Goal: Register for event/course

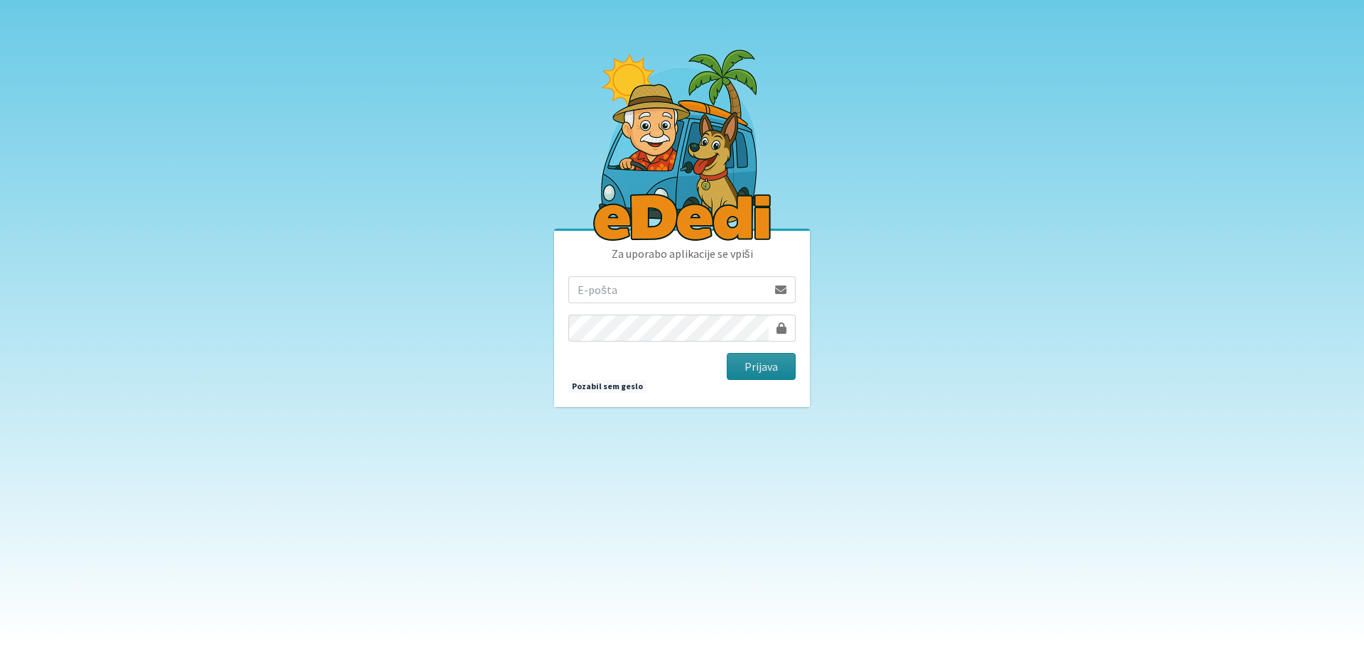
type input "[EMAIL_ADDRESS][DOMAIN_NAME]"
click at [754, 369] on button "Prijava" at bounding box center [761, 366] width 69 height 27
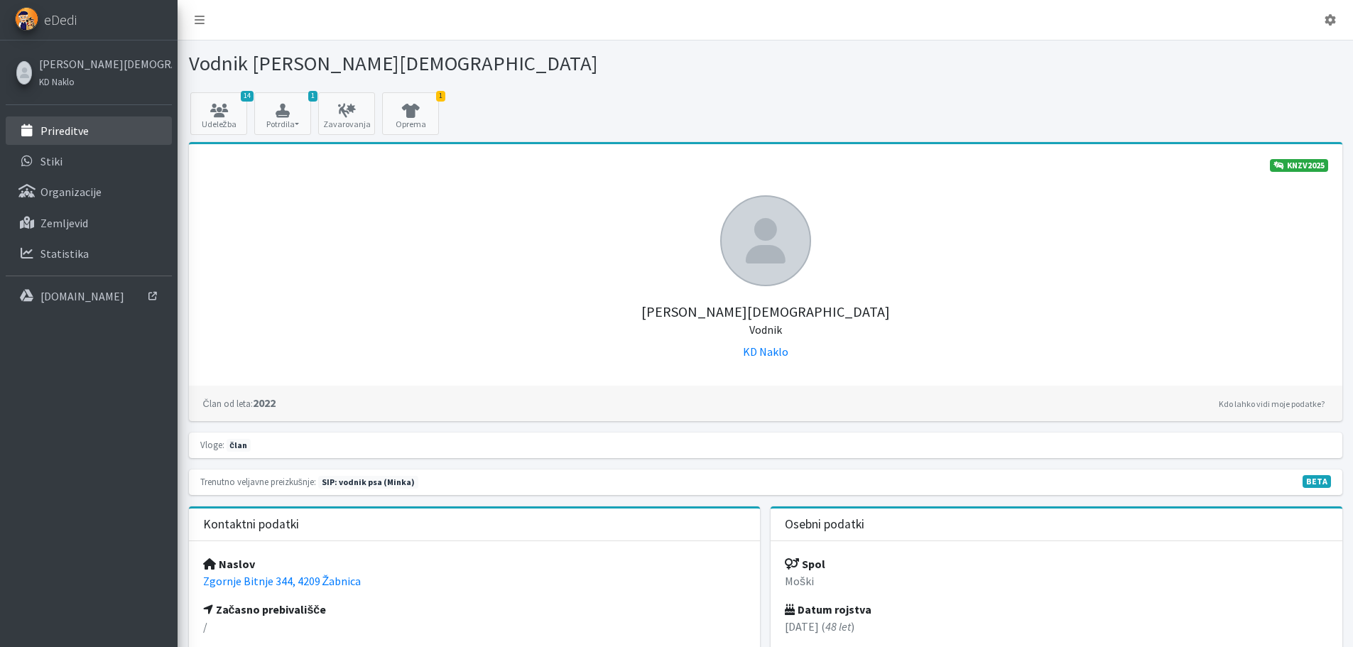
click at [72, 126] on p "Prireditve" at bounding box center [64, 131] width 48 height 14
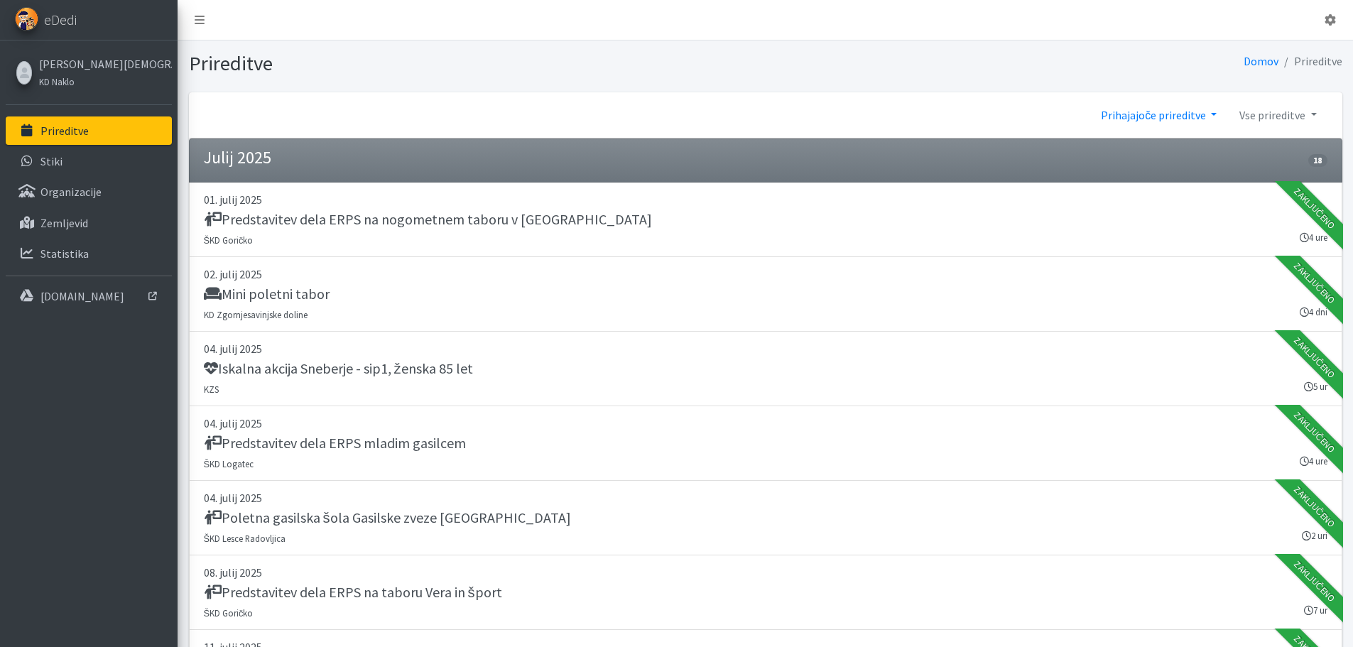
click at [1159, 118] on link "Prihajajoče prireditve" at bounding box center [1159, 115] width 139 height 28
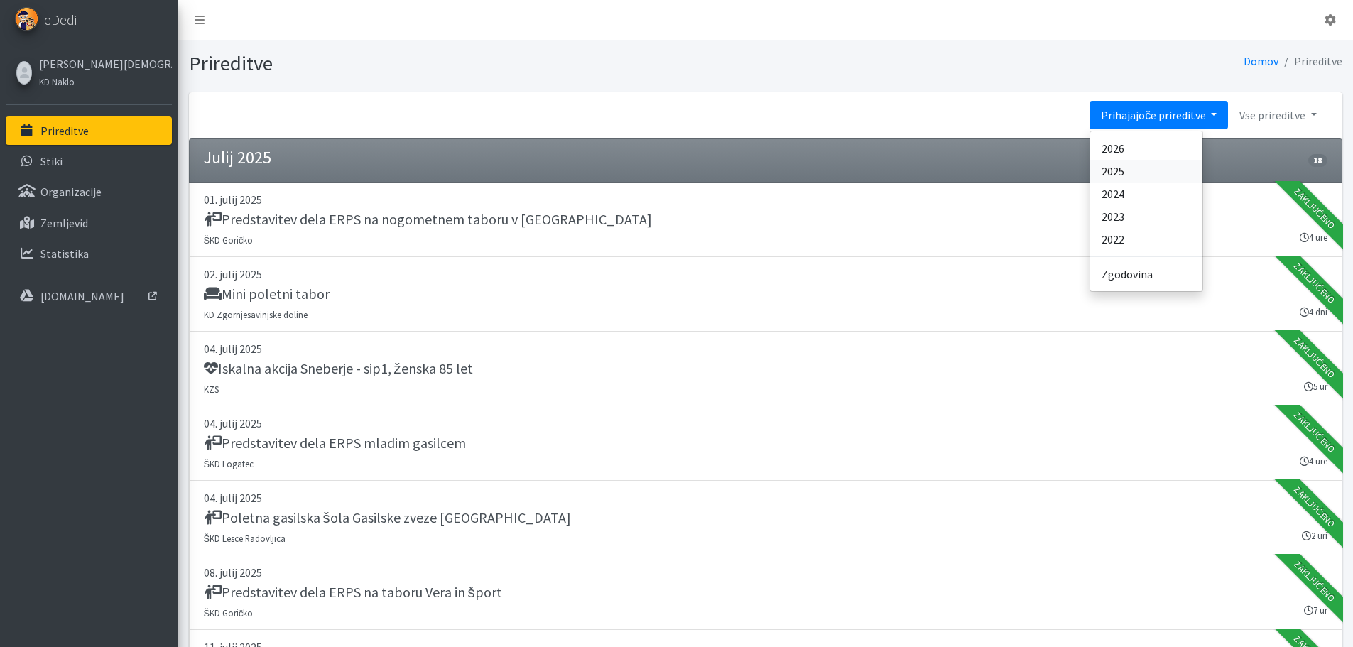
click at [1138, 170] on link "2025" at bounding box center [1146, 171] width 112 height 23
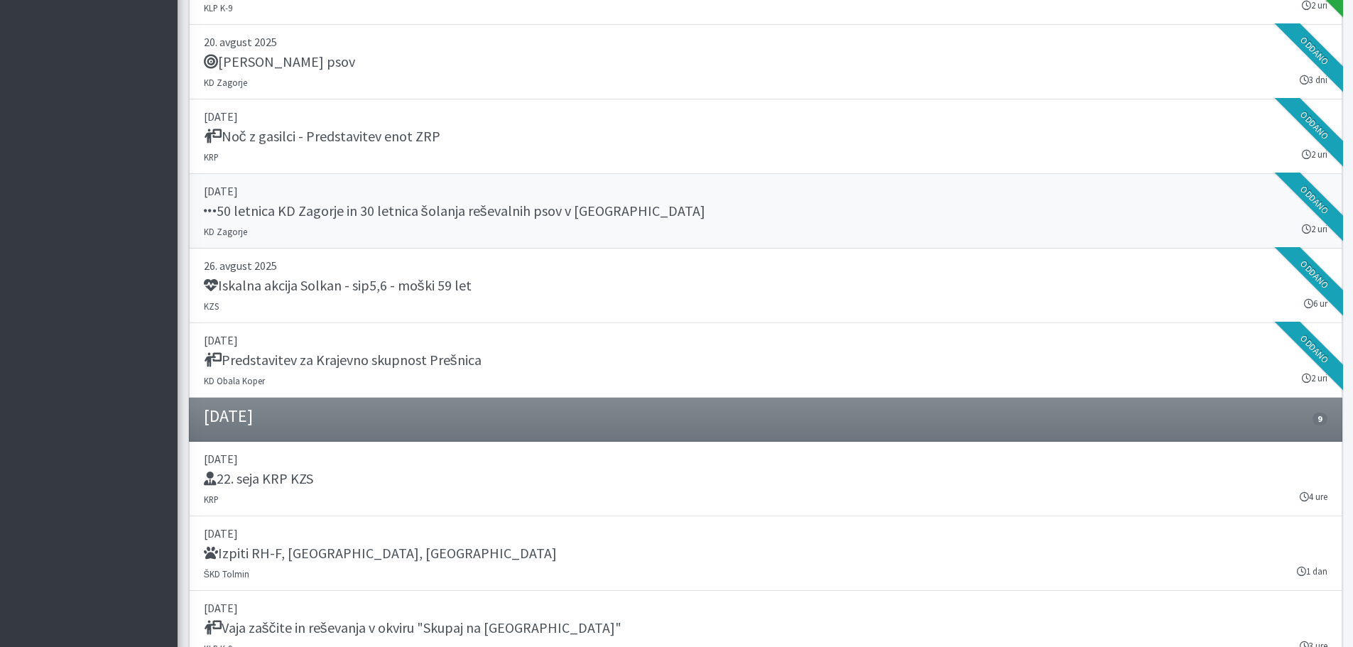
scroll to position [16055, 0]
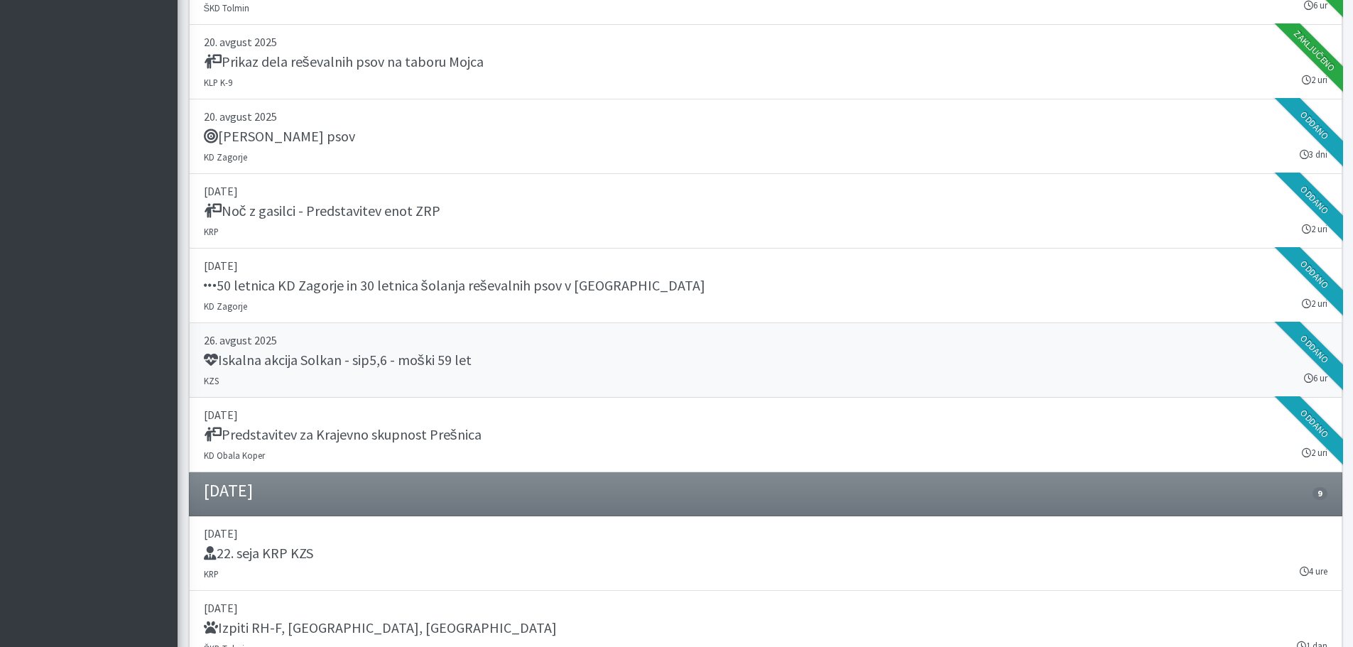
click at [427, 364] on h5 "Iskalna akcija Solkan - sip5,6 - moški 59 let" at bounding box center [338, 360] width 268 height 17
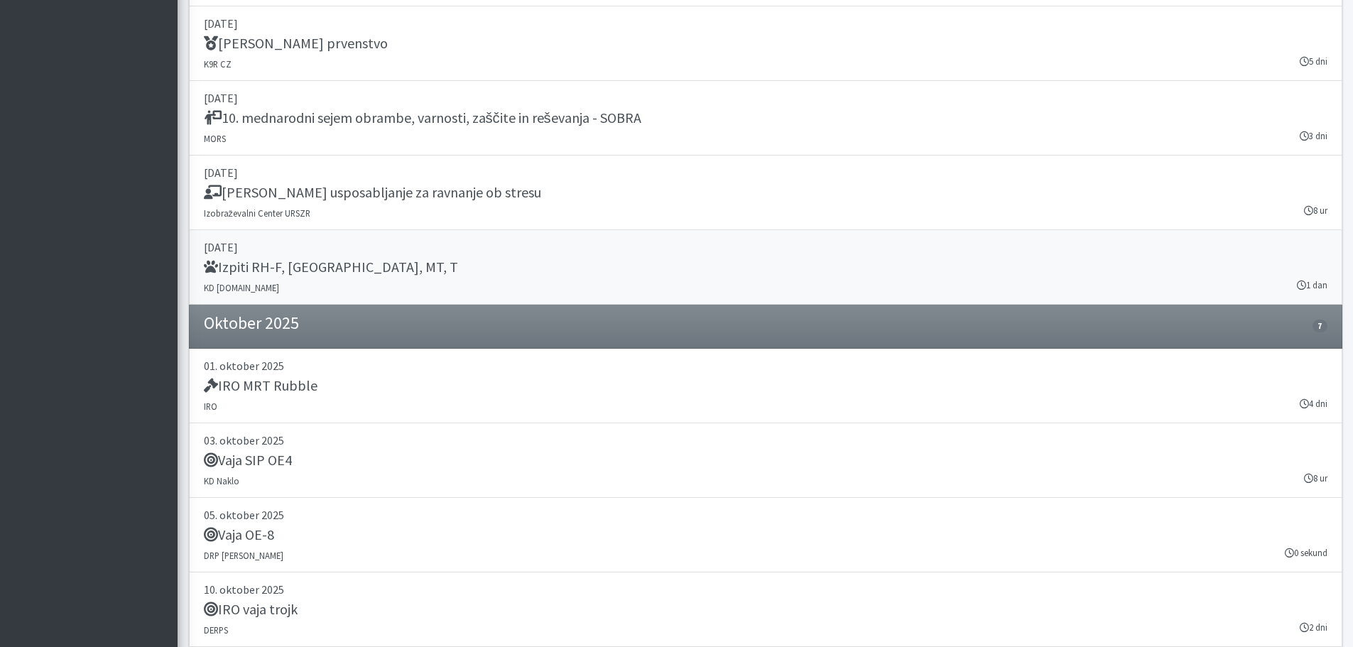
scroll to position [16978, 0]
